Goal: Information Seeking & Learning: Learn about a topic

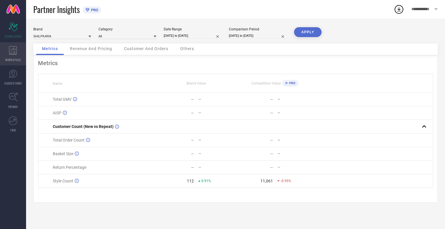
click at [11, 53] on icon at bounding box center [13, 50] width 8 height 9
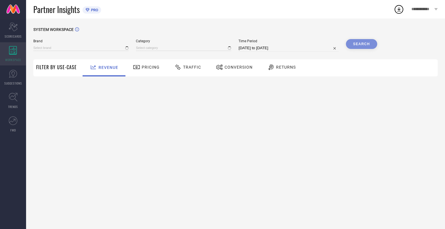
type input "SHILPKARA"
type input "All"
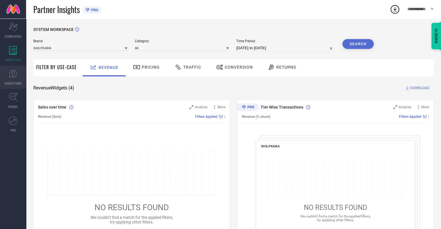
click at [7, 75] on link "SUGGESTIONS" at bounding box center [13, 77] width 26 height 23
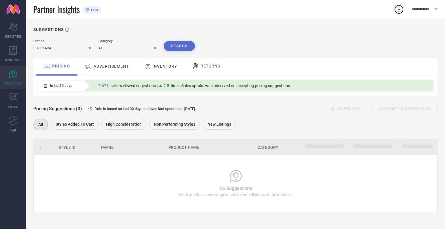
click at [110, 65] on span "ADVERTISEMENT" at bounding box center [111, 66] width 35 height 5
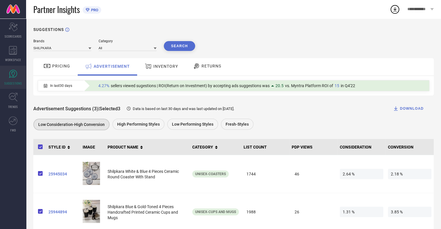
click at [48, 65] on icon at bounding box center [46, 66] width 7 height 7
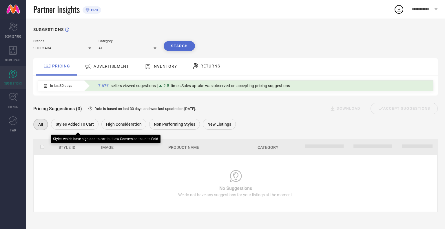
click at [82, 122] on span "Styles Added To Cart" at bounding box center [75, 124] width 38 height 5
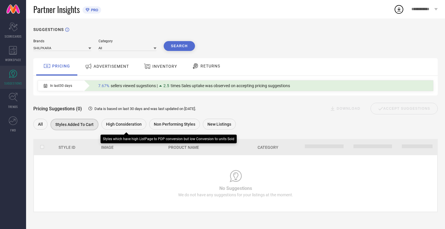
click at [126, 124] on span "High Consideration" at bounding box center [124, 124] width 36 height 5
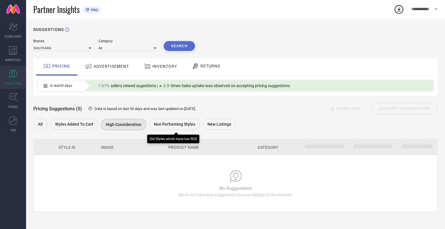
click at [168, 123] on span "Non Performing Styles" at bounding box center [174, 124] width 41 height 5
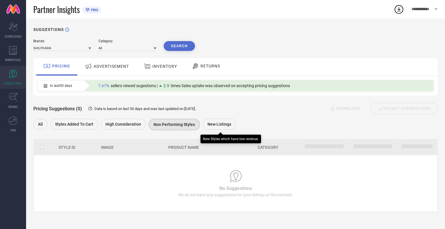
click at [220, 123] on span "New Listings" at bounding box center [219, 124] width 24 height 5
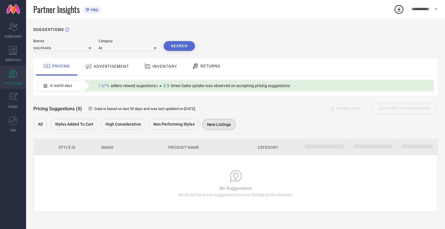
click at [174, 66] on span "INVENTORY" at bounding box center [164, 66] width 25 height 5
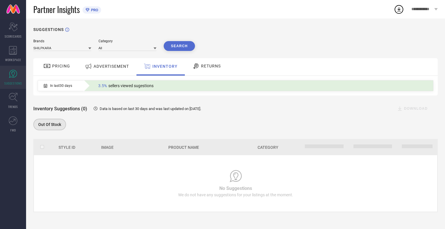
click at [213, 65] on span "RETURNS" at bounding box center [211, 66] width 20 height 5
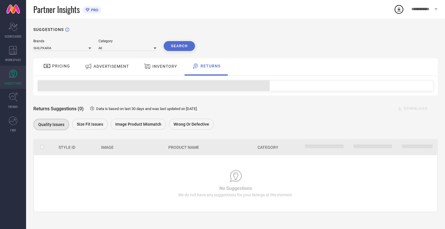
click at [103, 67] on span "ADVERTISEMENT" at bounding box center [111, 66] width 35 height 5
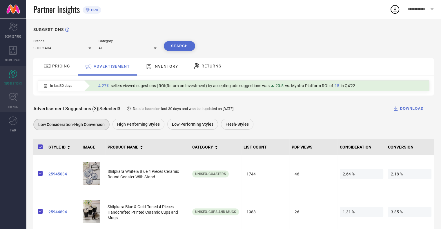
click at [15, 106] on span "TRENDS" at bounding box center [13, 107] width 10 height 4
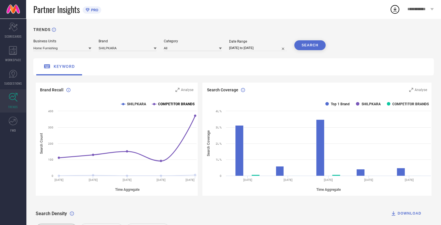
click at [171, 104] on text "COMPETITOR BRANDS" at bounding box center [176, 104] width 36 height 4
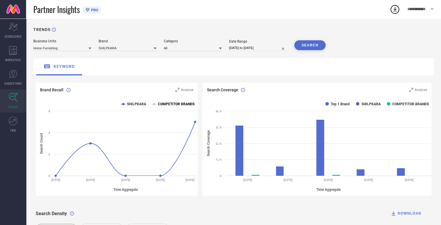
click at [168, 104] on text "COMPETITOR BRANDS" at bounding box center [176, 104] width 36 height 4
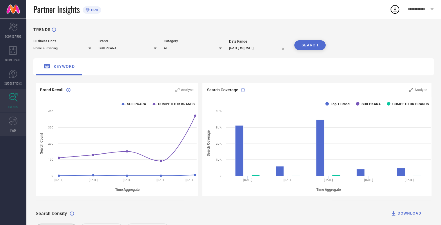
click at [10, 131] on span "FWD" at bounding box center [13, 130] width 6 height 4
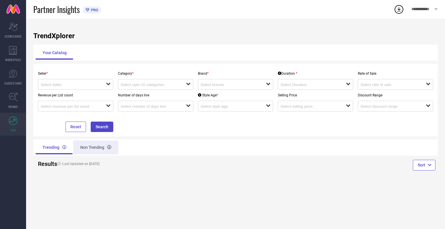
click at [96, 145] on div "Non Trending" at bounding box center [95, 147] width 45 height 14
